Goal: Navigation & Orientation: Find specific page/section

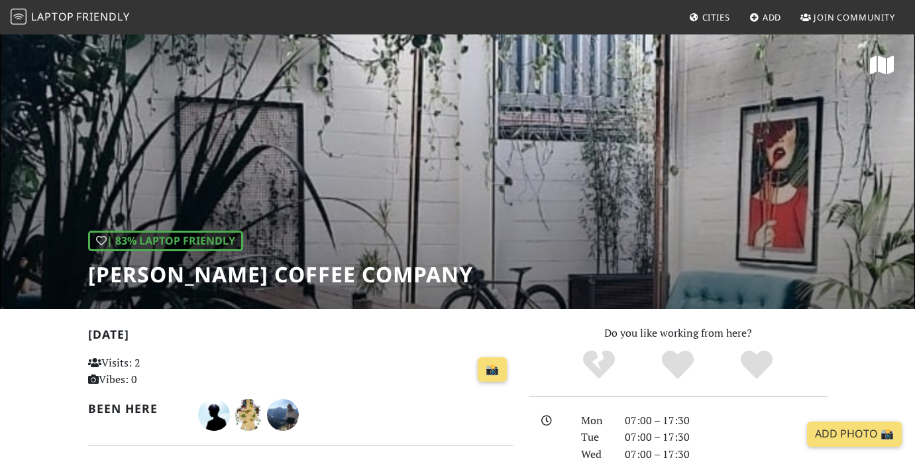
click at [706, 11] on link "Cities" at bounding box center [710, 17] width 52 height 24
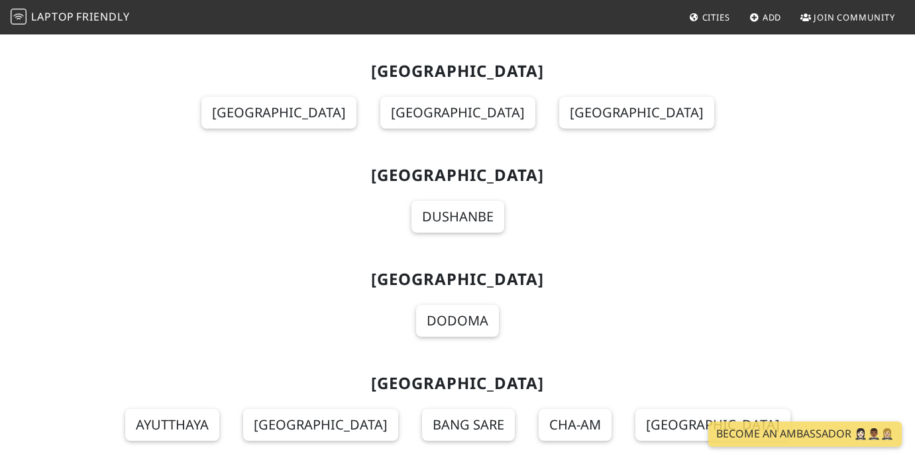
scroll to position [15174, 0]
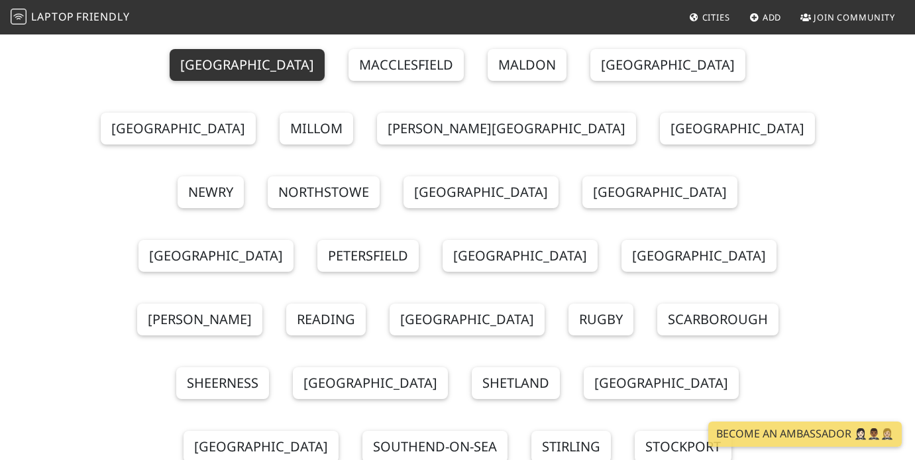
scroll to position [17735, 0]
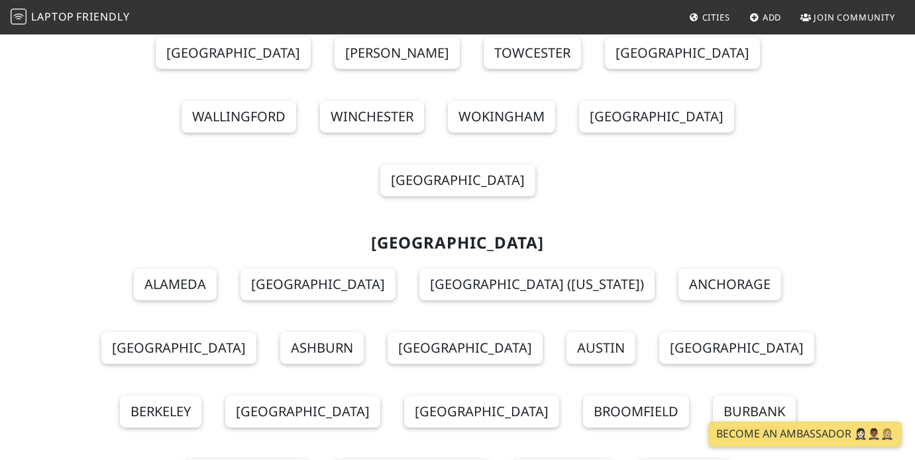
click at [29, 16] on span "Laptop Friendly" at bounding box center [70, 16] width 119 height 15
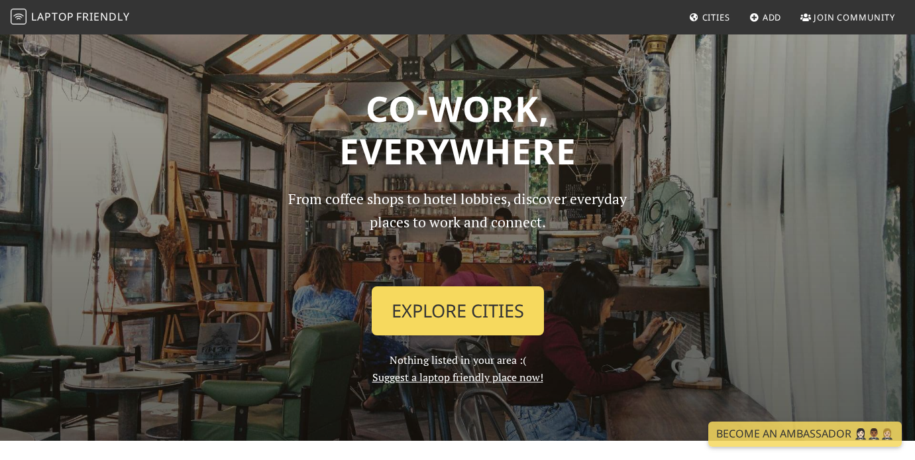
click at [466, 293] on link "Explore Cities" at bounding box center [458, 310] width 172 height 49
